Goal: Information Seeking & Learning: Learn about a topic

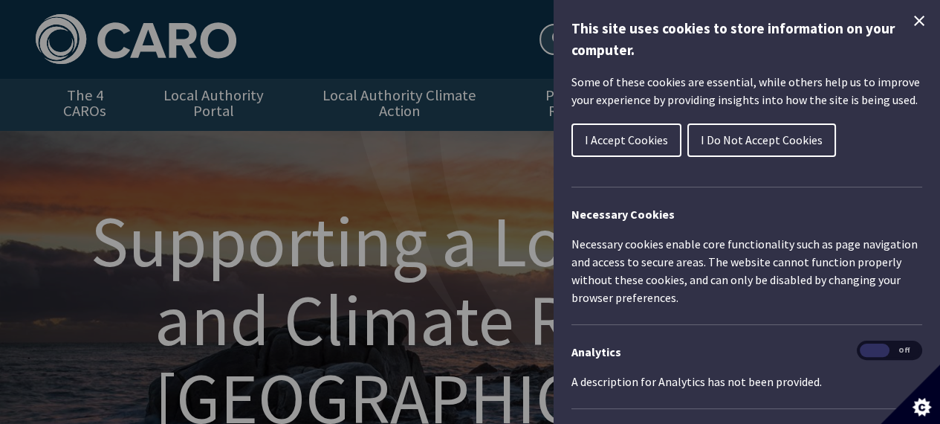
click at [724, 138] on span "I Do Not Accept Cookies" at bounding box center [762, 139] width 122 height 15
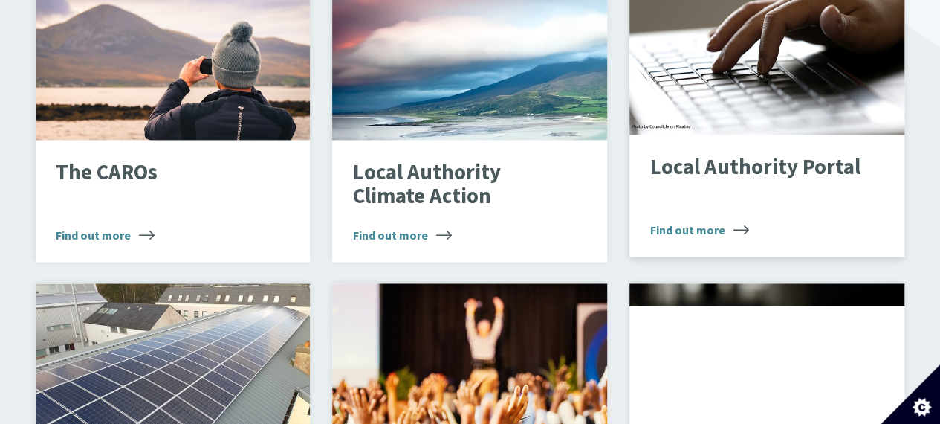
scroll to position [1040, 0]
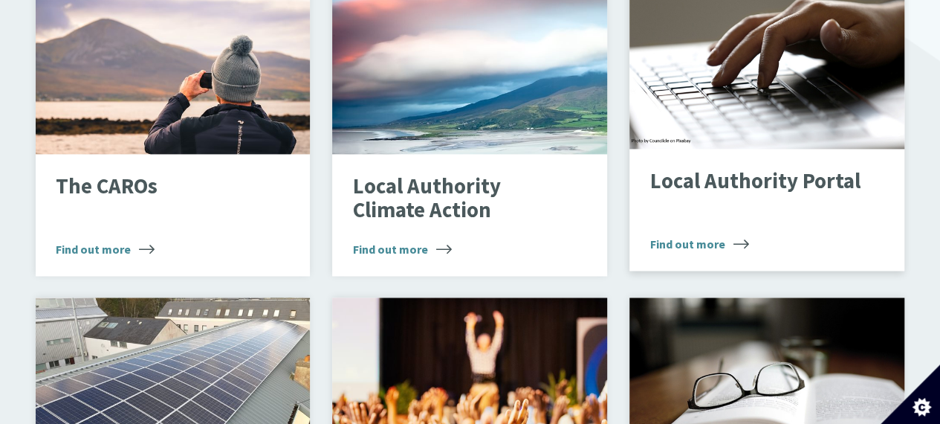
click at [803, 207] on div "Local Authority Portal Find out more" at bounding box center [766, 210] width 275 height 122
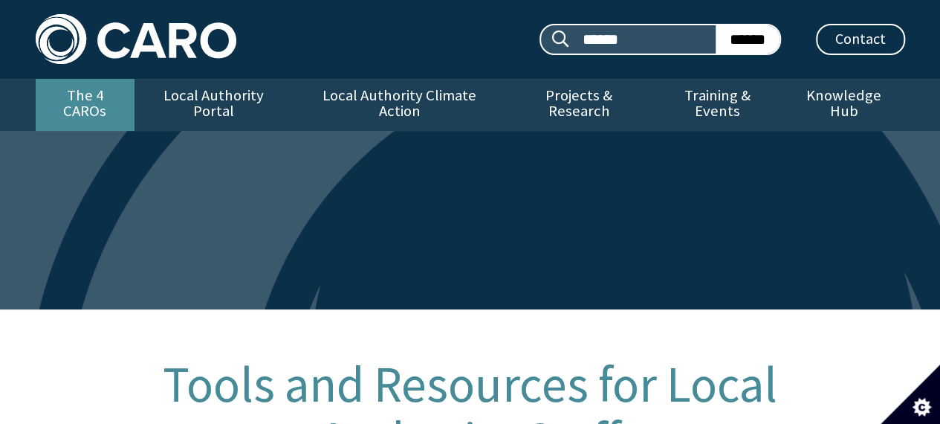
click at [67, 102] on link "The 4 CAROs" at bounding box center [85, 105] width 99 height 52
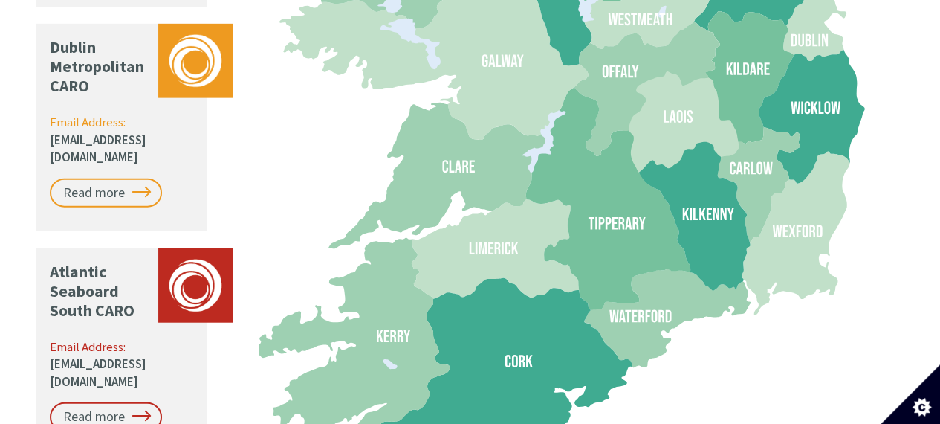
scroll to position [1709, 0]
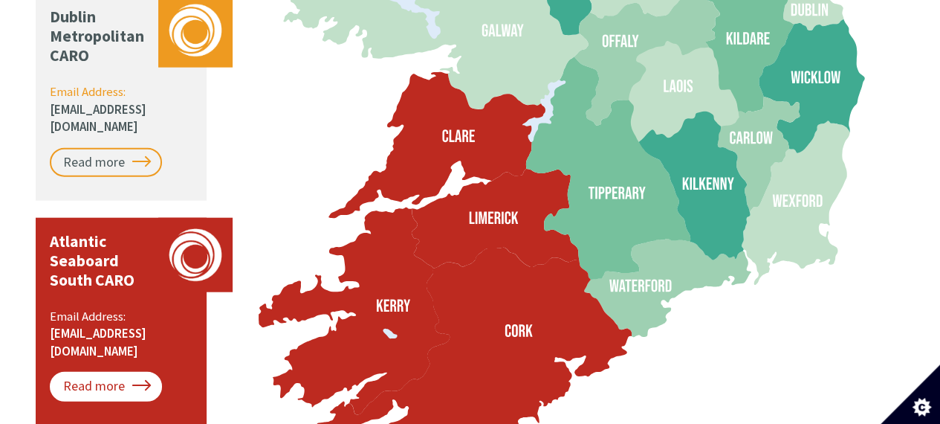
click at [115, 372] on link "Read more" at bounding box center [106, 387] width 112 height 30
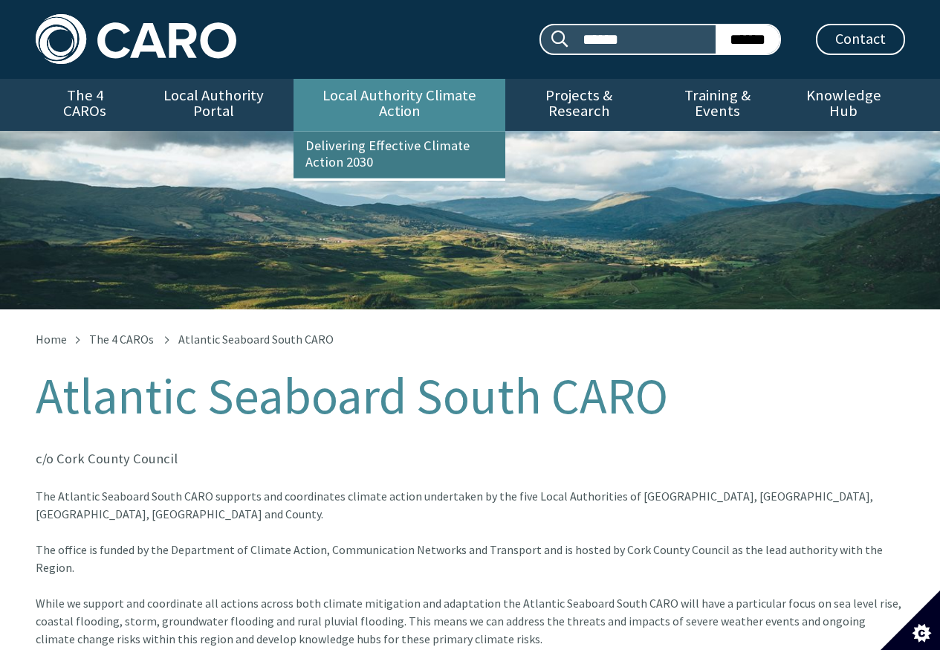
click at [340, 137] on link "Delivering Effective Climate Action 2030" at bounding box center [400, 155] width 212 height 46
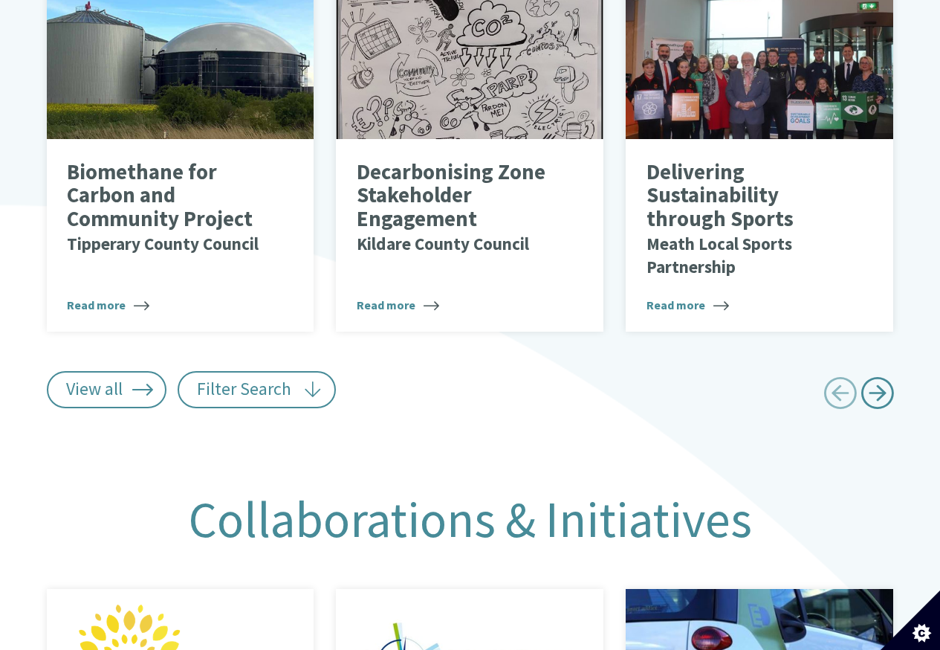
scroll to position [946, 0]
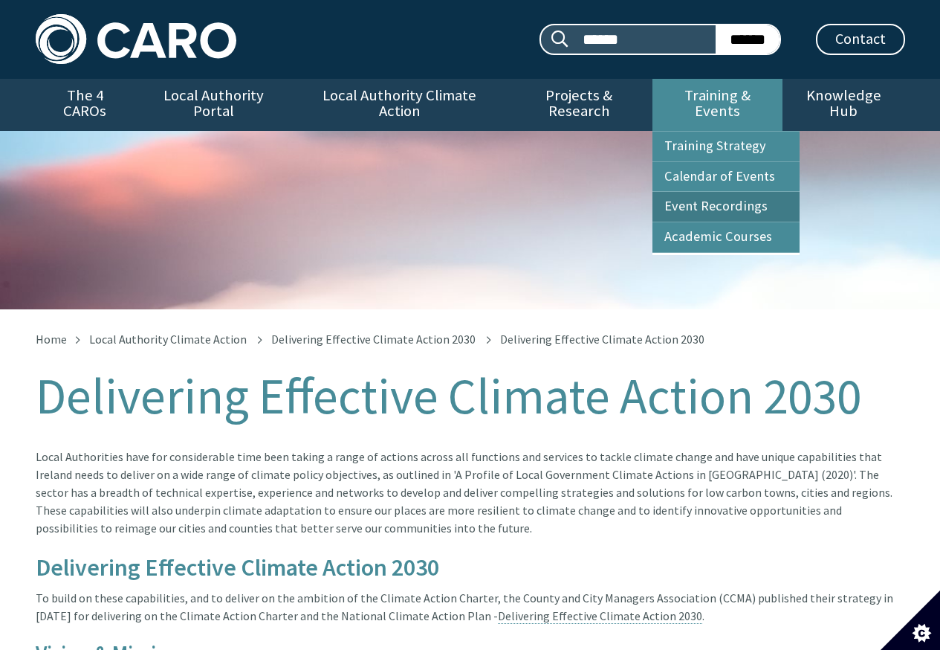
click at [754, 192] on link "Event Recordings" at bounding box center [726, 207] width 147 height 30
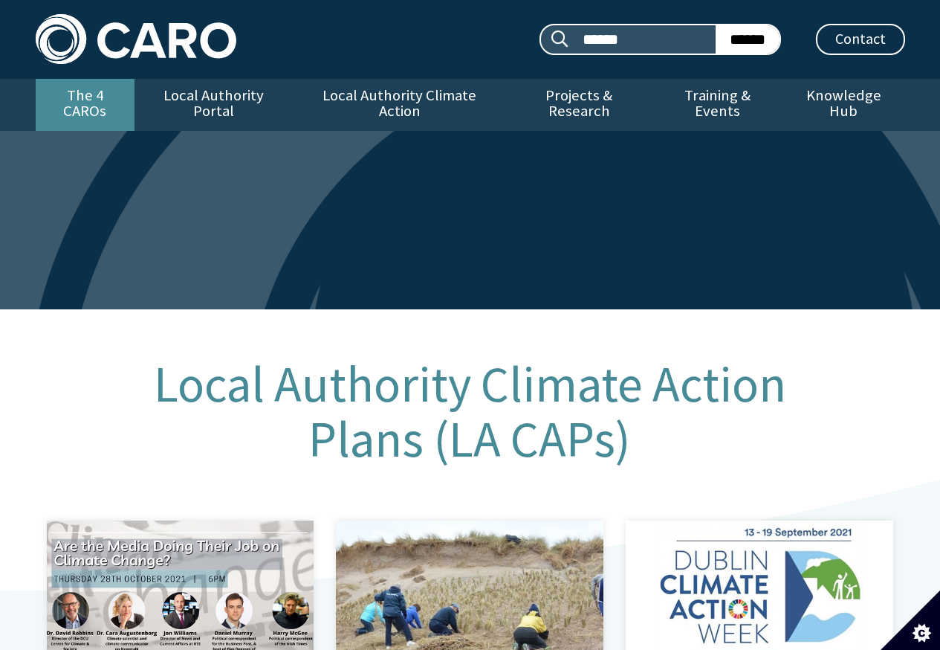
click at [94, 85] on link "The 4 CAROs" at bounding box center [85, 105] width 99 height 52
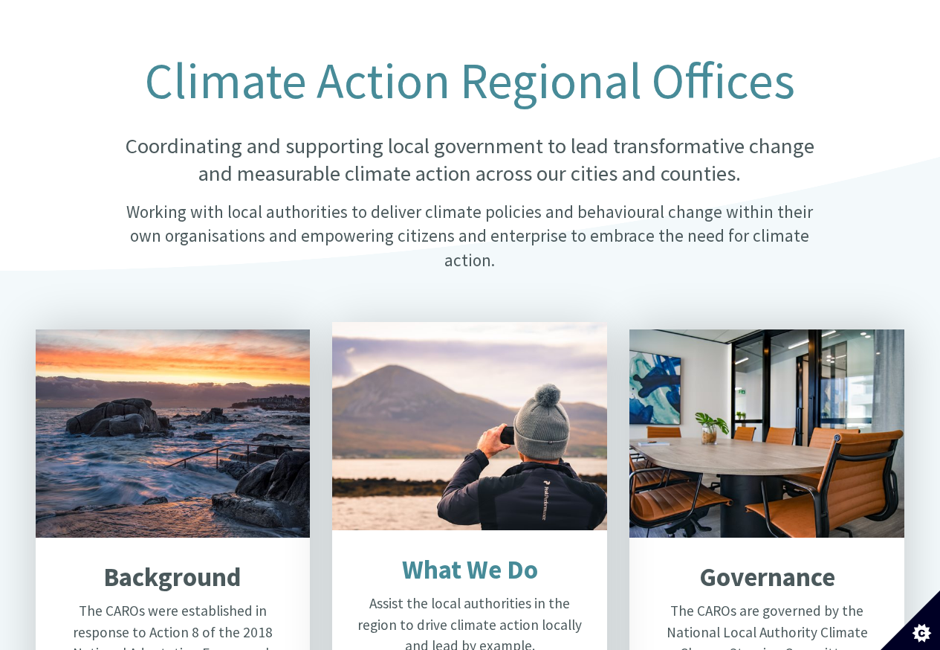
scroll to position [595, 0]
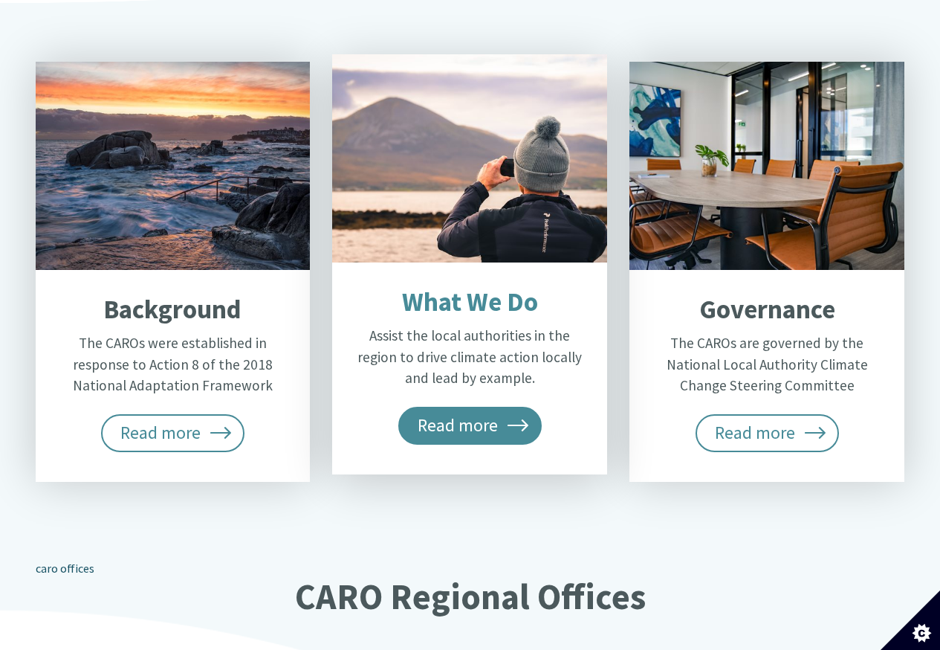
click at [457, 407] on span "Read more" at bounding box center [470, 425] width 144 height 37
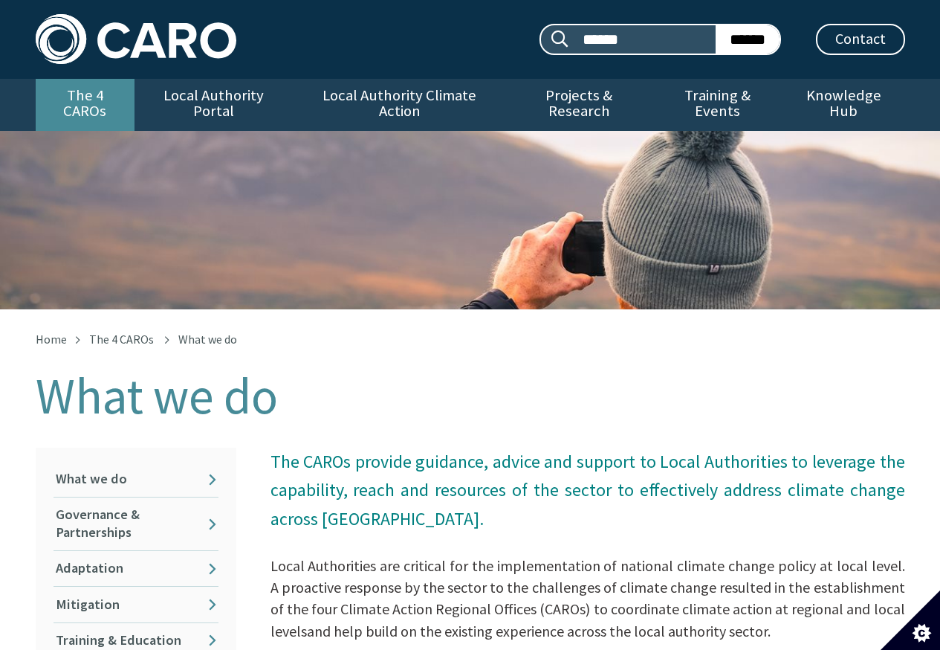
click at [101, 109] on link "The 4 CAROs" at bounding box center [85, 105] width 99 height 52
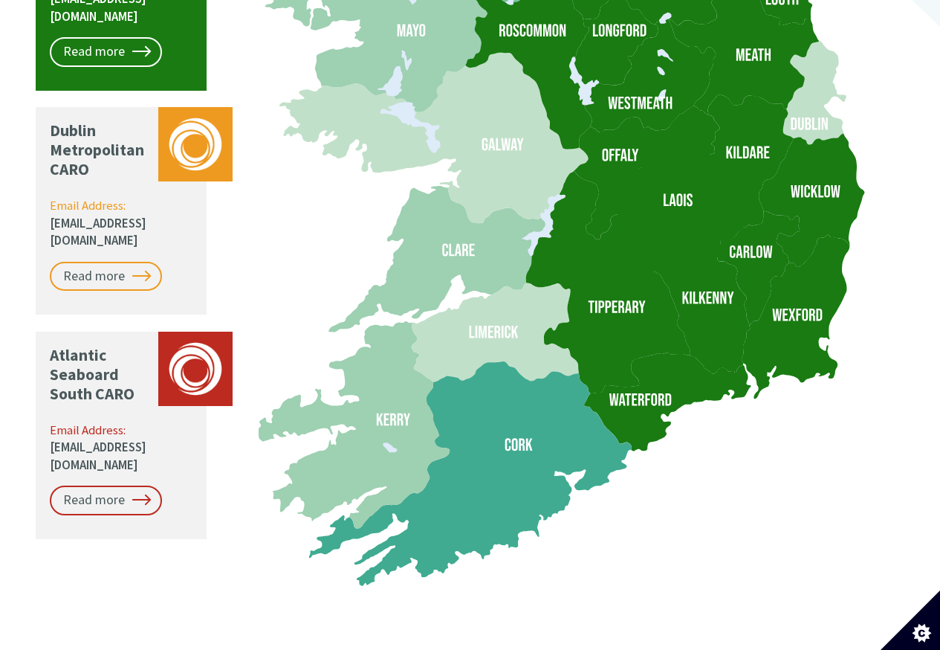
scroll to position [1635, 0]
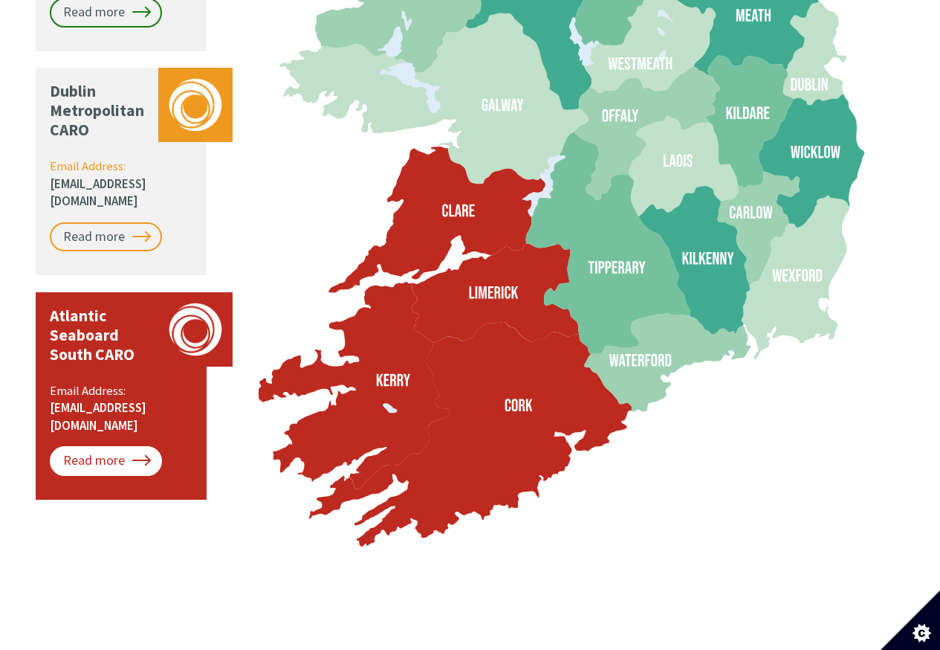
click at [128, 446] on link "Read more" at bounding box center [106, 461] width 112 height 30
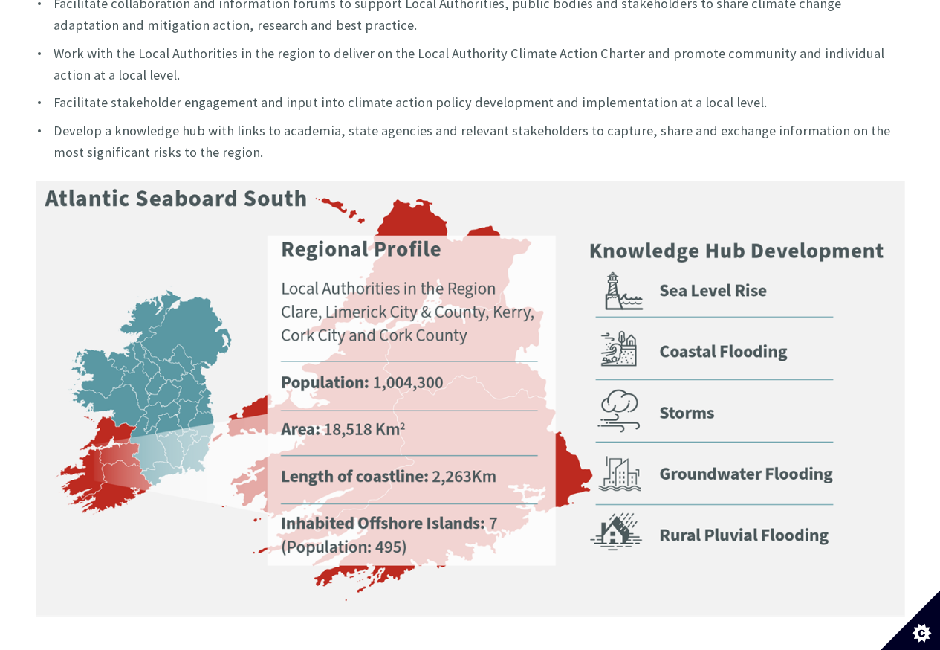
scroll to position [818, 0]
